Goal: Task Accomplishment & Management: Manage account settings

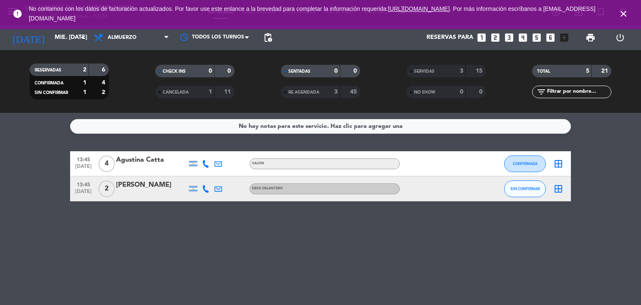
click at [621, 12] on icon "close" at bounding box center [624, 14] width 10 height 10
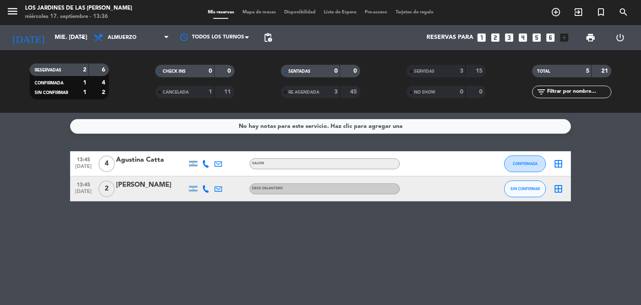
click at [192, 244] on div "No hay notas para este servicio. Haz clic para agregar una 13:45 [DATE] 4 [PERS…" at bounding box center [320, 209] width 641 height 192
click at [69, 39] on input "mié. [DATE]" at bounding box center [90, 37] width 79 height 15
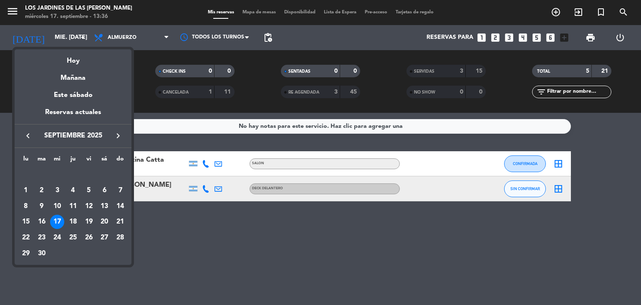
click at [12, 14] on div at bounding box center [320, 152] width 641 height 305
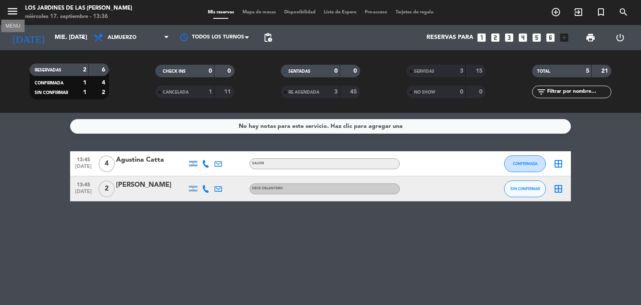
click at [12, 14] on icon "menu" at bounding box center [12, 11] width 13 height 13
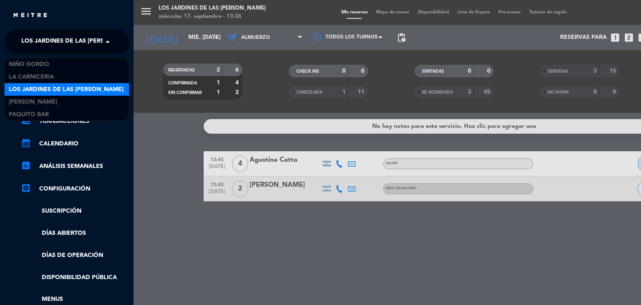
click at [68, 42] on span "Los jardines de las [PERSON_NAME]" at bounding box center [78, 42] width 115 height 18
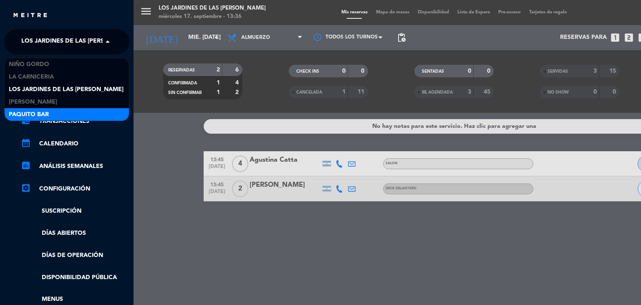
click at [35, 111] on span "Paquito Bar" at bounding box center [29, 115] width 40 height 10
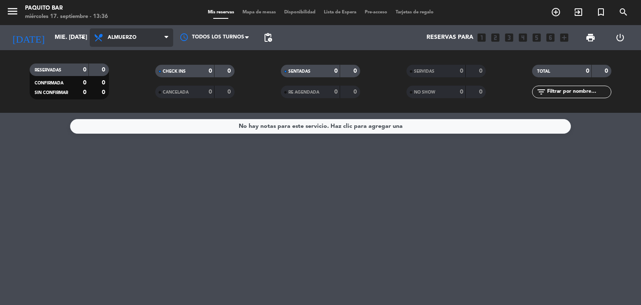
click at [149, 37] on span "Almuerzo" at bounding box center [132, 37] width 84 height 18
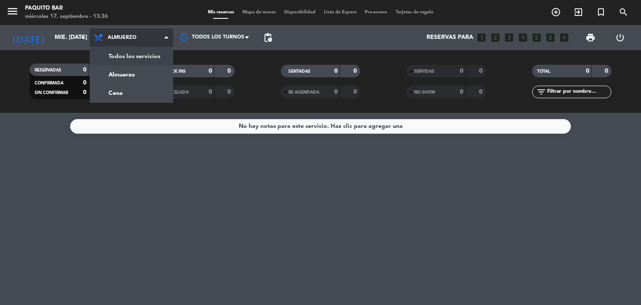
click at [130, 56] on div "menu Paquito Bar miércoles 17. septiembre - 13:36 Mis reservas Mapa de mesas Di…" at bounding box center [320, 56] width 641 height 113
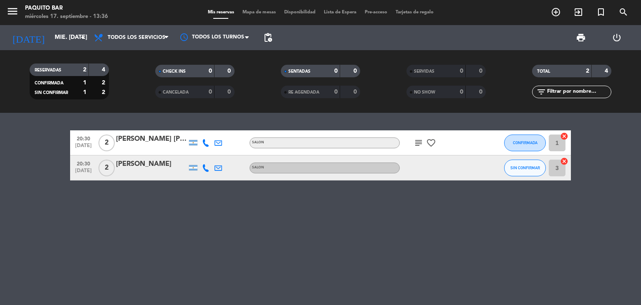
click at [165, 211] on div "20:30 [DATE] 2 [PERSON_NAME] [PERSON_NAME] SALON subject favorite_border CONFIR…" at bounding box center [320, 209] width 641 height 192
click at [68, 37] on input "mié. [DATE]" at bounding box center [90, 37] width 79 height 15
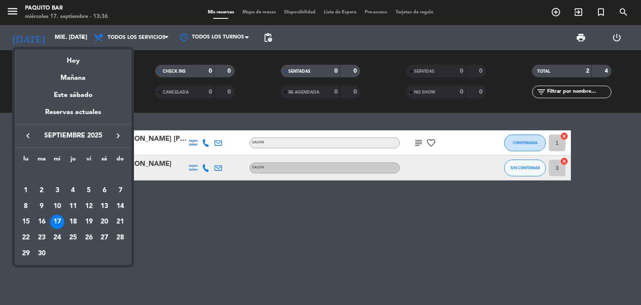
click at [39, 220] on div "16" at bounding box center [42, 222] width 14 height 14
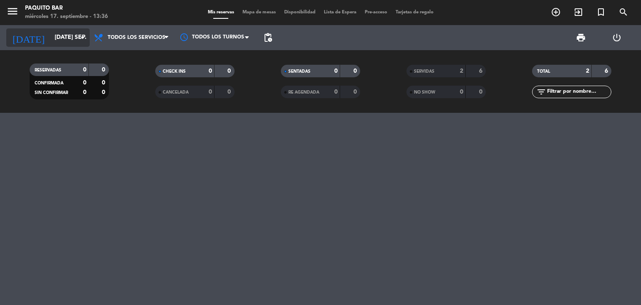
click at [87, 36] on icon "arrow_drop_down" at bounding box center [83, 38] width 10 height 10
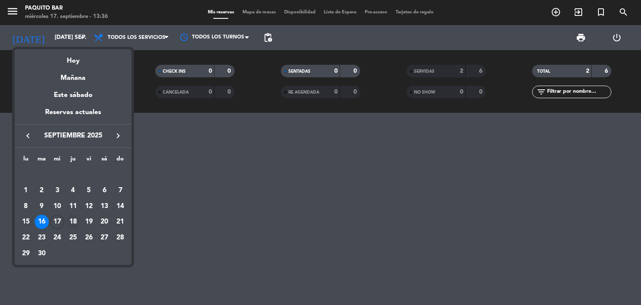
click at [72, 218] on div "18" at bounding box center [73, 222] width 14 height 14
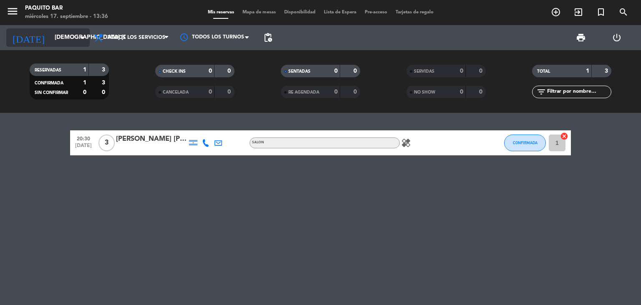
click at [52, 38] on input "[DEMOGRAPHIC_DATA] [DATE]" at bounding box center [90, 37] width 79 height 15
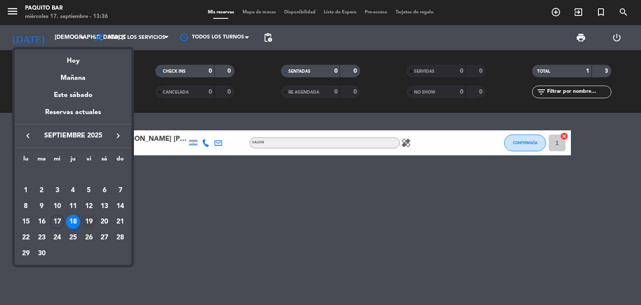
click at [89, 219] on div "19" at bounding box center [89, 222] width 14 height 14
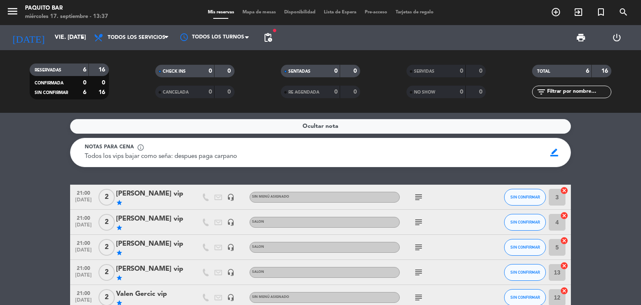
click at [23, 175] on div "Ocultar nota Notas para cena info_outline Todos los vips bajar como seña: despu…" at bounding box center [320, 209] width 641 height 192
click at [84, 40] on icon "arrow_drop_down" at bounding box center [83, 38] width 10 height 10
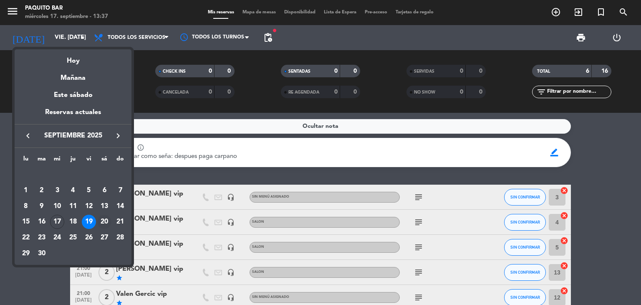
click at [106, 224] on div "20" at bounding box center [104, 222] width 14 height 14
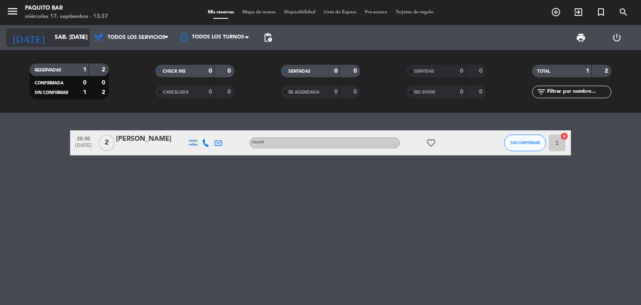
click at [73, 37] on input "sáb. [DATE]" at bounding box center [90, 37] width 79 height 15
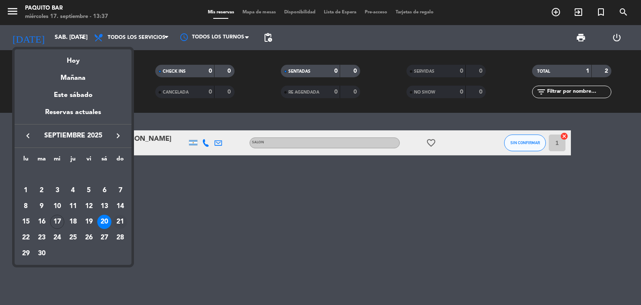
click at [119, 221] on div "21" at bounding box center [120, 222] width 14 height 14
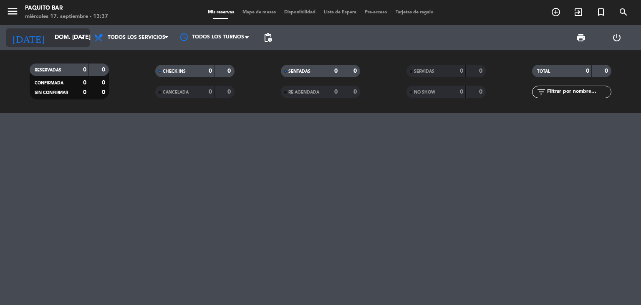
click at [82, 38] on icon "arrow_drop_down" at bounding box center [83, 38] width 10 height 10
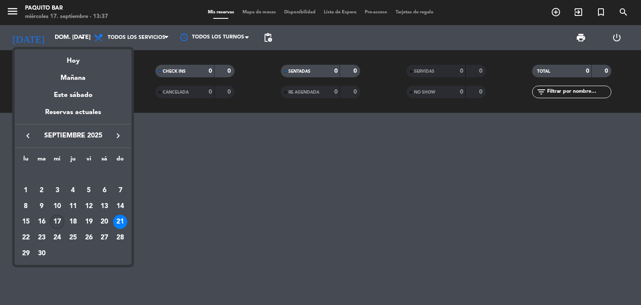
click at [57, 222] on div "17" at bounding box center [57, 222] width 14 height 14
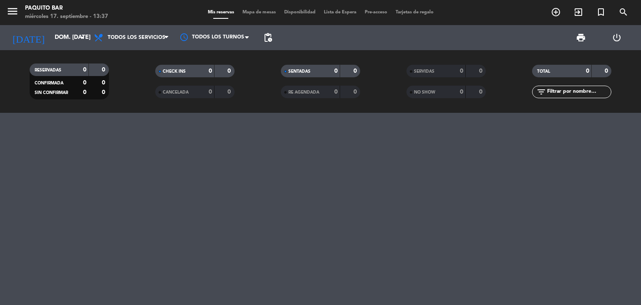
type input "mié. [DATE]"
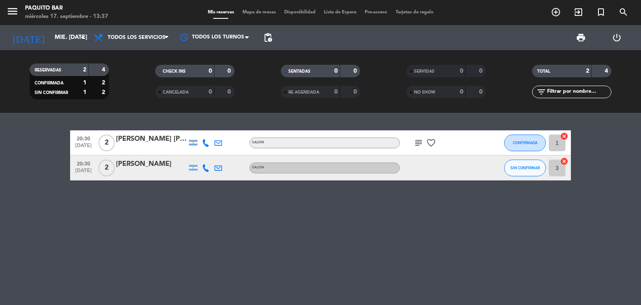
click at [20, 13] on span "menu" at bounding box center [15, 13] width 19 height 20
click at [10, 10] on icon "menu" at bounding box center [12, 11] width 13 height 13
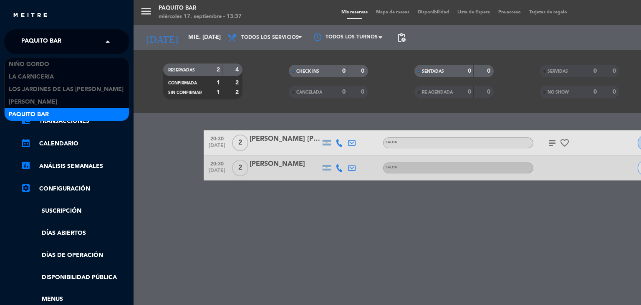
click at [66, 38] on div "× Paquito Bar" at bounding box center [46, 42] width 56 height 18
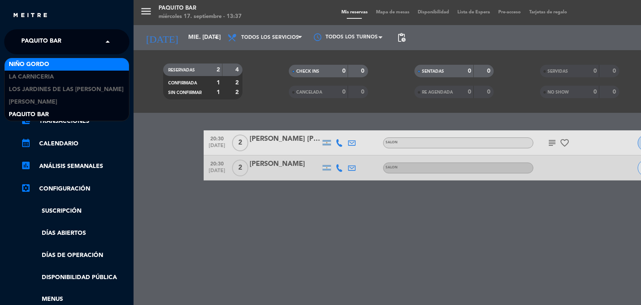
click at [36, 62] on span "Niño Gordo" at bounding box center [29, 65] width 41 height 10
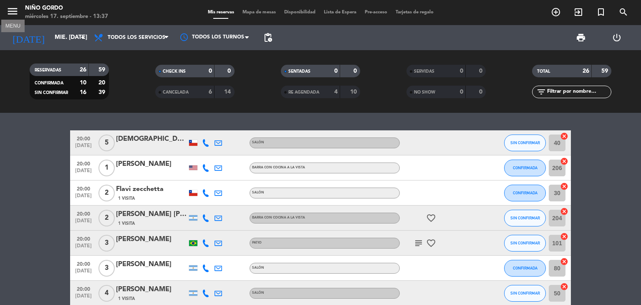
click at [15, 15] on icon "menu" at bounding box center [12, 11] width 13 height 13
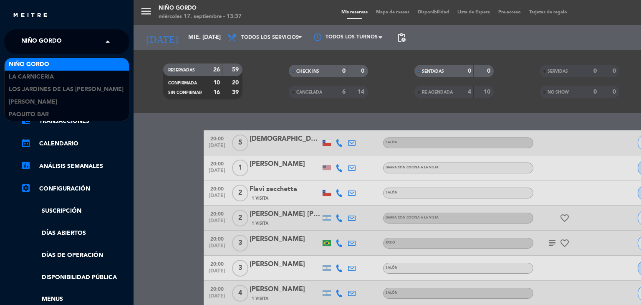
click at [108, 44] on span at bounding box center [110, 42] width 14 height 18
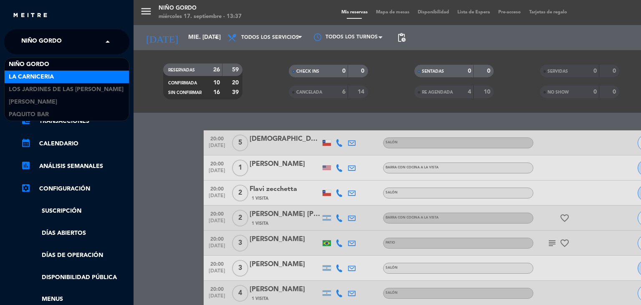
click at [48, 79] on span "La Carniceria" at bounding box center [31, 77] width 45 height 10
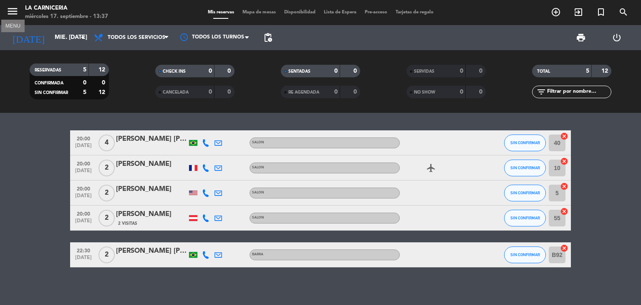
click at [17, 16] on icon "menu" at bounding box center [12, 11] width 13 height 13
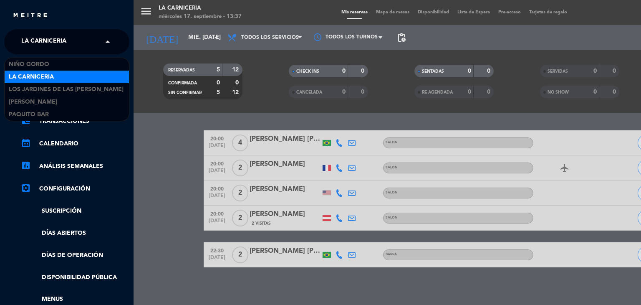
click at [105, 41] on span at bounding box center [110, 42] width 14 height 18
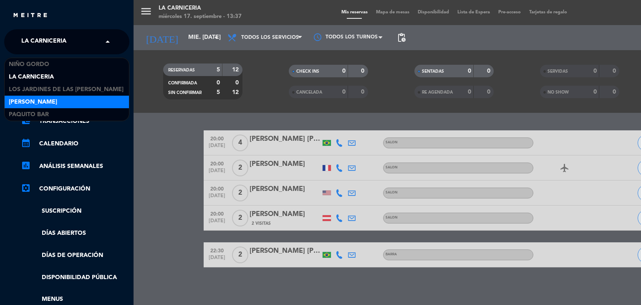
click at [53, 99] on span "[PERSON_NAME]" at bounding box center [33, 102] width 48 height 10
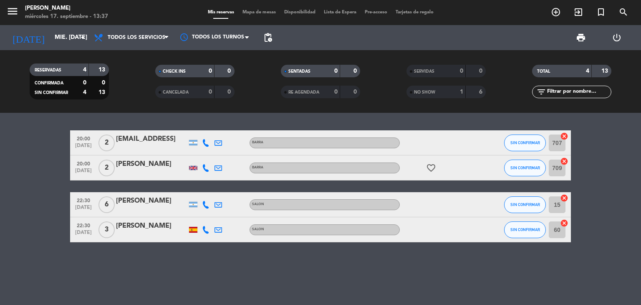
click at [26, 160] on bookings-row "20:00 [DATE] 2 [EMAIL_ADDRESS] BARRA SIN CONFIRMAR 707 cancel 20:00 [DATE] 2 [P…" at bounding box center [320, 186] width 641 height 112
click at [12, 10] on icon "menu" at bounding box center [12, 11] width 13 height 13
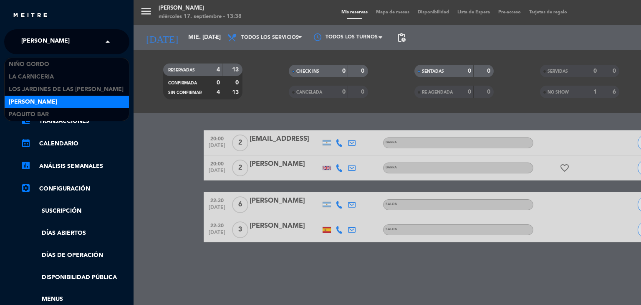
click at [107, 43] on span at bounding box center [110, 42] width 14 height 18
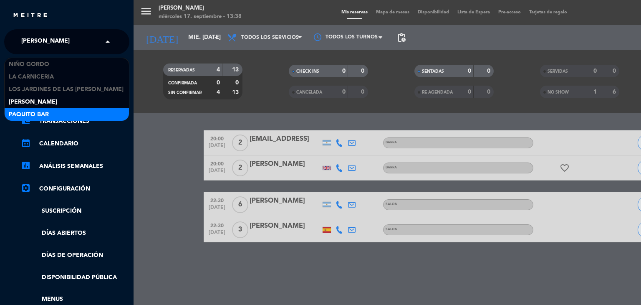
click at [144, 143] on div "menu [PERSON_NAME] miércoles 17. septiembre - 13:38 Mis reservas Mapa de mesas …" at bounding box center [454, 152] width 641 height 305
